Goal: Transaction & Acquisition: Subscribe to service/newsletter

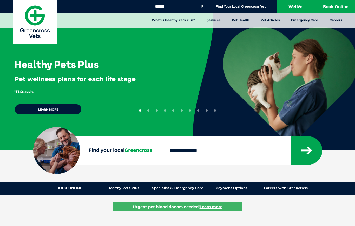
click at [56, 110] on link "Learn more" at bounding box center [48, 109] width 68 height 11
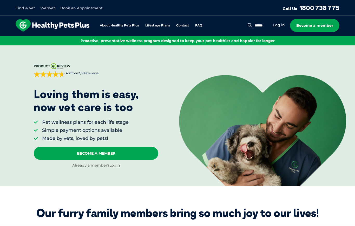
click at [136, 28] on div "About Healthy Pets Plus Lifestage Plans Dog Memberships Puppy Adult Dog Senior …" at bounding box center [113, 25] width 194 height 12
click at [132, 25] on link "About Healthy Pets Plus" at bounding box center [119, 25] width 39 height 3
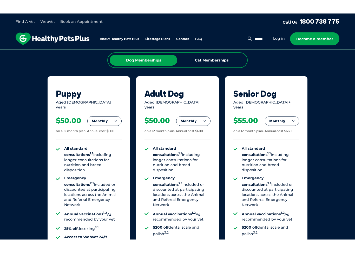
scroll to position [363, 0]
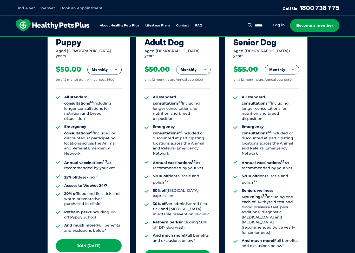
click at [200, 65] on button "Monthly" at bounding box center [193, 69] width 34 height 9
click at [196, 69] on div "Monthly Fortnightly Monthly Yearly" at bounding box center [193, 88] width 34 height 47
click at [195, 74] on li "Fortnightly" at bounding box center [193, 80] width 34 height 12
click at [201, 65] on button "Fortnightly" at bounding box center [191, 69] width 37 height 9
click at [192, 99] on li "Yearly" at bounding box center [191, 105] width 37 height 12
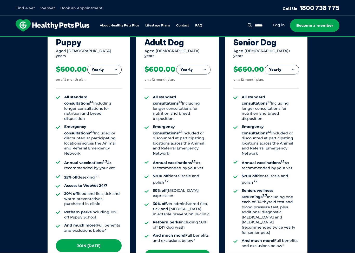
click at [190, 65] on button "Yearly" at bounding box center [193, 69] width 34 height 9
click at [195, 77] on li "Fortnightly" at bounding box center [193, 80] width 34 height 12
click at [191, 65] on button "Fortnightly" at bounding box center [191, 69] width 37 height 9
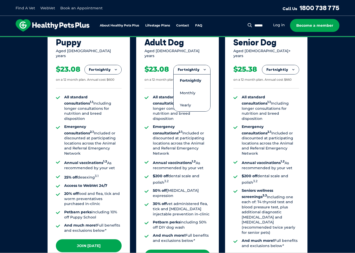
click at [187, 87] on li "Monthly" at bounding box center [191, 93] width 37 height 12
click at [188, 67] on button "Monthly" at bounding box center [193, 69] width 34 height 9
click at [186, 76] on li "Fortnightly" at bounding box center [193, 80] width 34 height 12
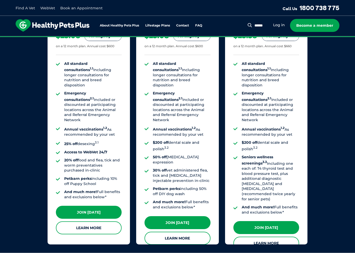
scroll to position [399, 0]
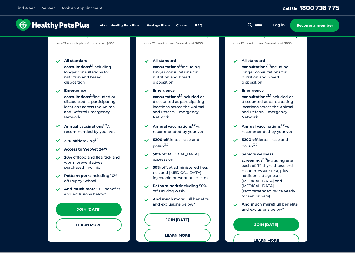
click at [157, 214] on link "Join Today" at bounding box center [177, 220] width 66 height 13
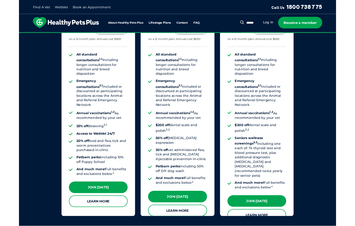
scroll to position [400, 0]
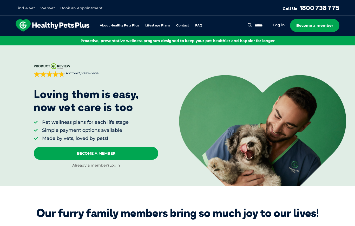
click at [281, 28] on li "Log in" at bounding box center [279, 25] width 12 height 6
click at [278, 25] on link "Log in" at bounding box center [279, 25] width 12 height 5
click at [327, 23] on link "Become a member" at bounding box center [314, 25] width 49 height 13
click at [281, 25] on link "Log in" at bounding box center [279, 25] width 12 height 5
click at [88, 10] on link "Book an Appointment" at bounding box center [81, 8] width 42 height 5
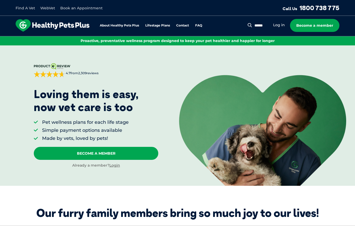
click at [50, 8] on link "WebVet" at bounding box center [47, 8] width 15 height 5
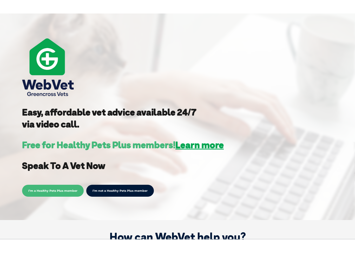
scroll to position [49, 0]
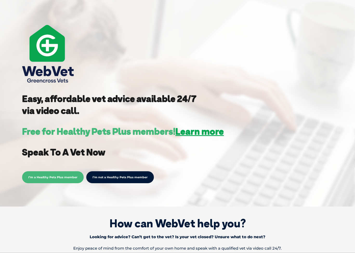
click at [56, 180] on span "I’m a Healthy Pets Plus member" at bounding box center [53, 177] width 62 height 12
